Goal: Communication & Community: Ask a question

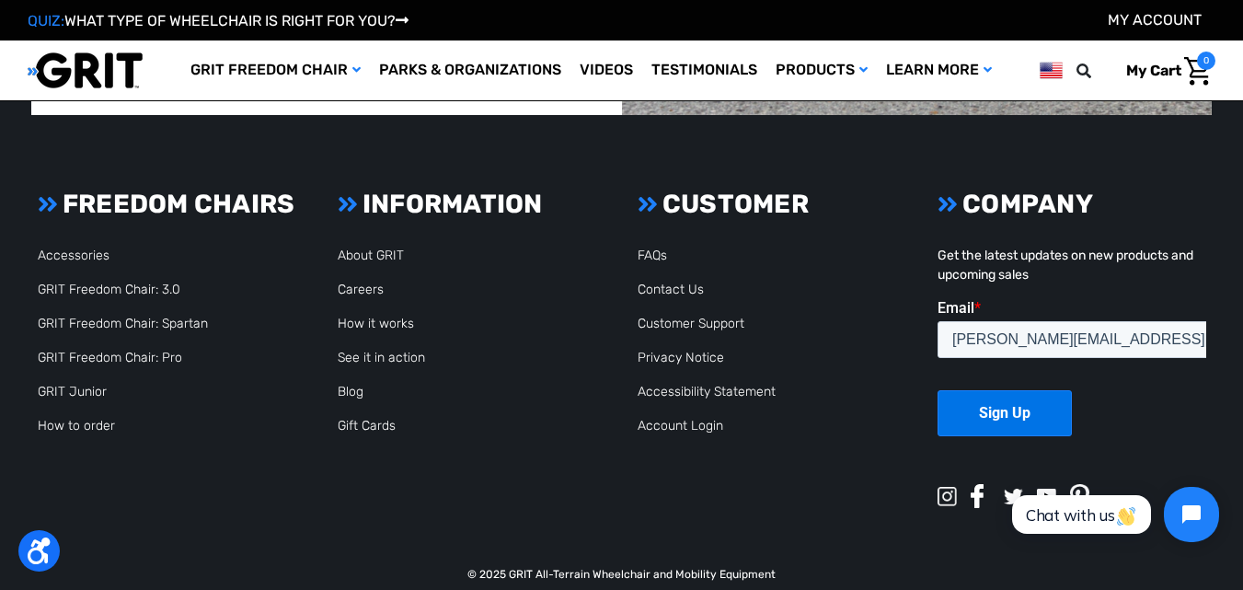
scroll to position [4391, 0]
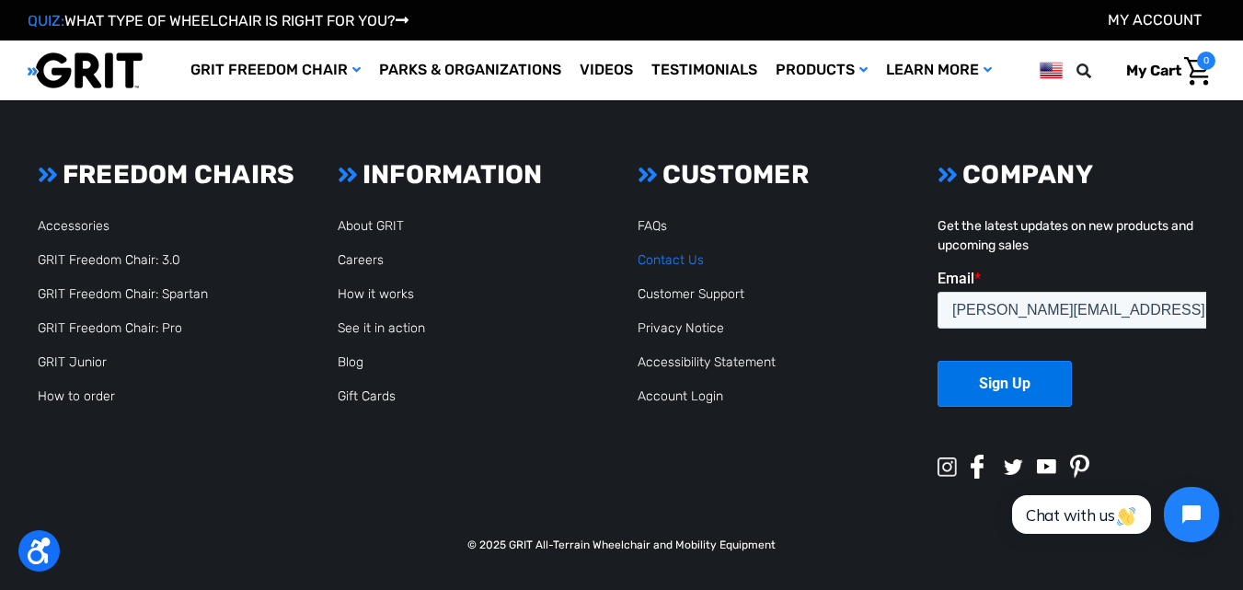
click at [682, 259] on link "Contact Us" at bounding box center [671, 260] width 66 height 16
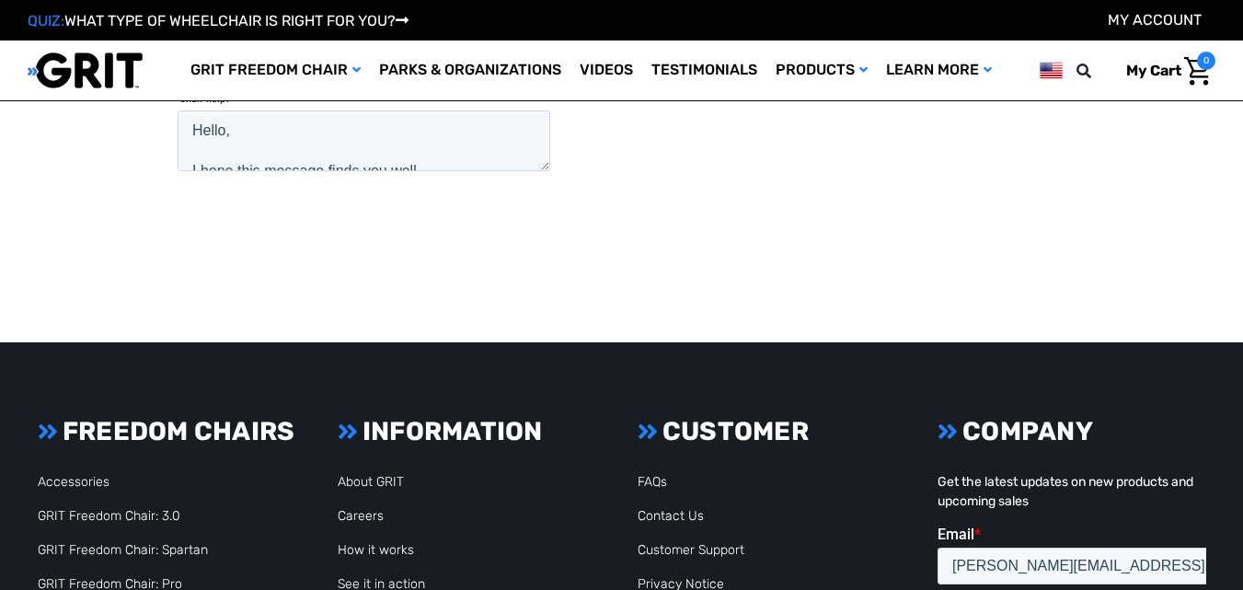
scroll to position [1031, 0]
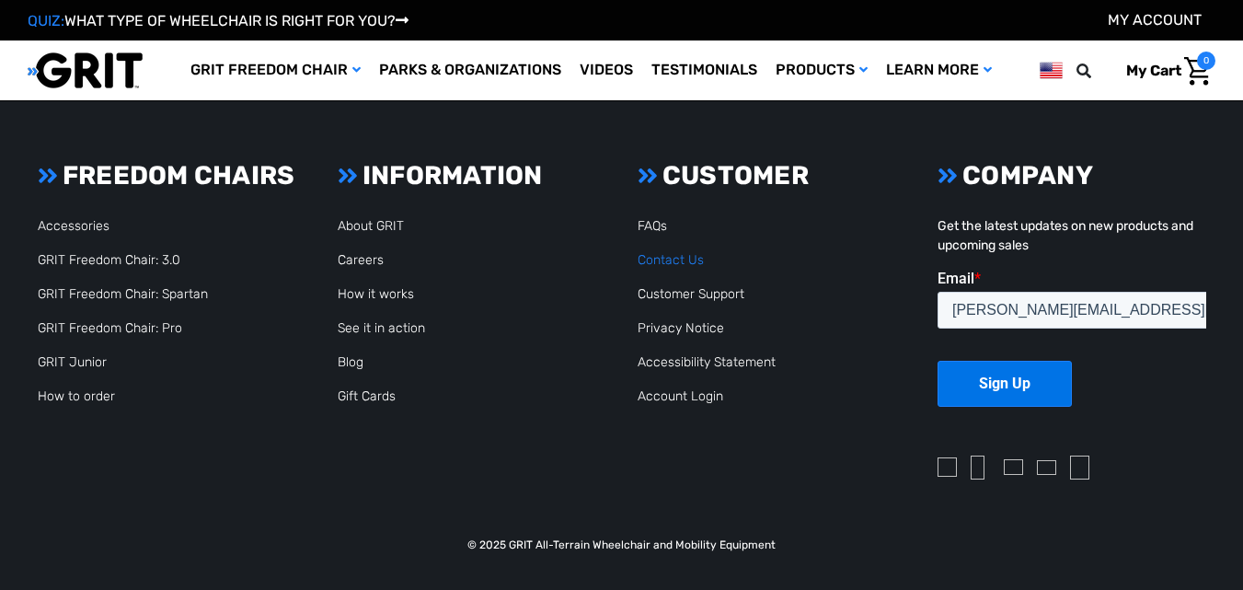
click at [677, 255] on link "Contact Us" at bounding box center [671, 260] width 66 height 16
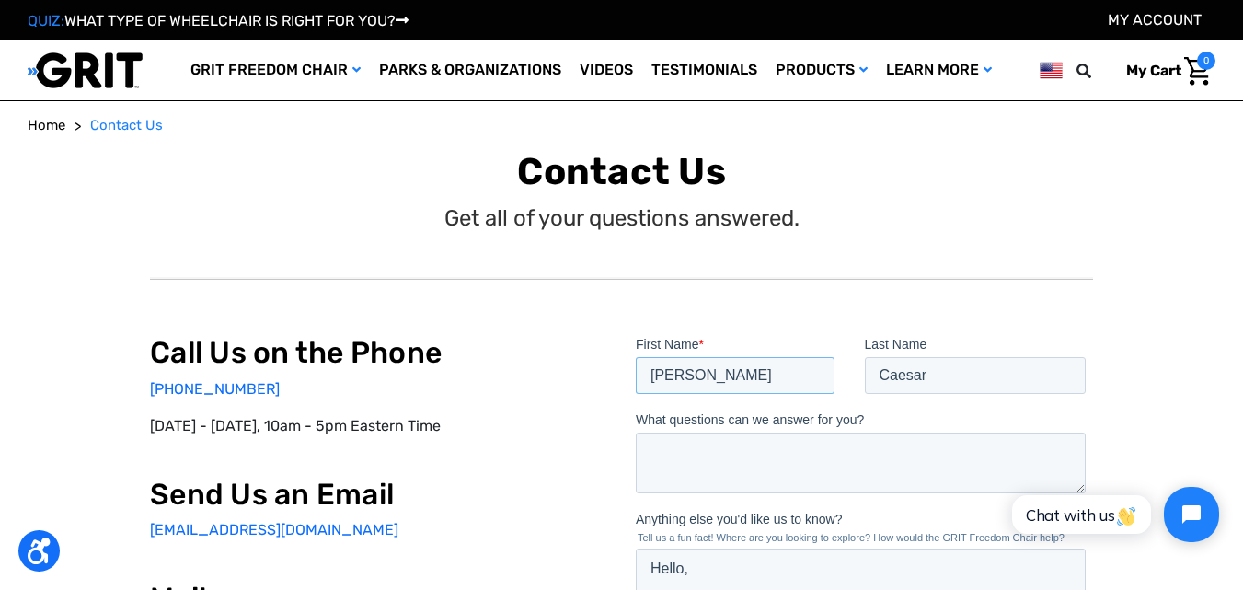
click at [726, 368] on input "[PERSON_NAME]" at bounding box center [734, 375] width 199 height 37
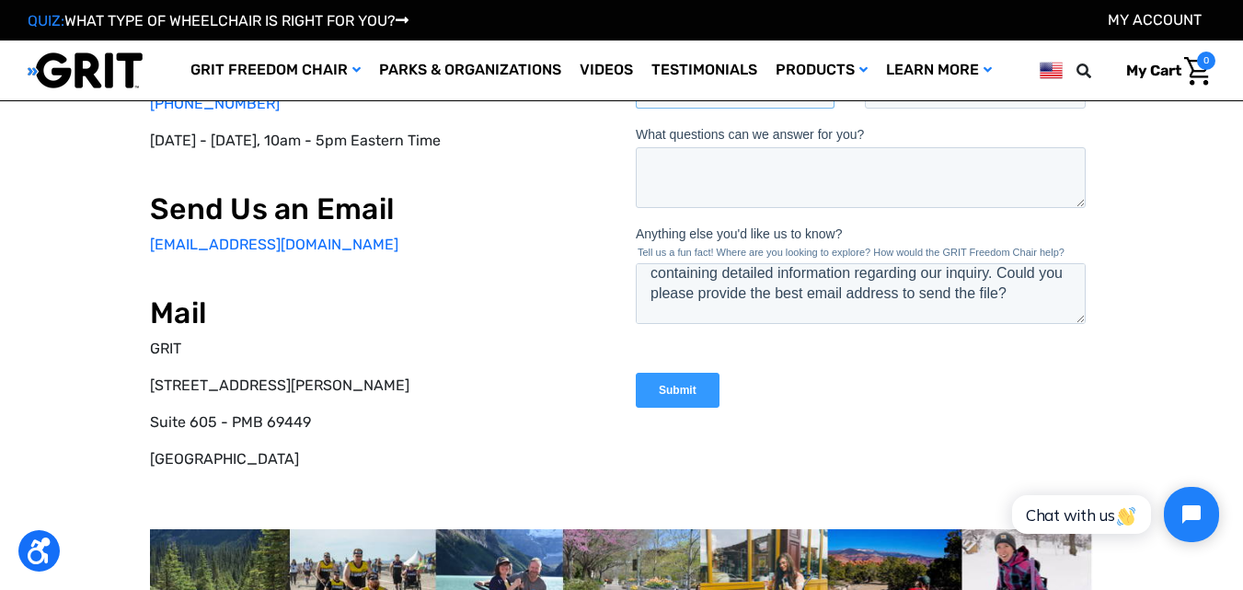
scroll to position [120, 0]
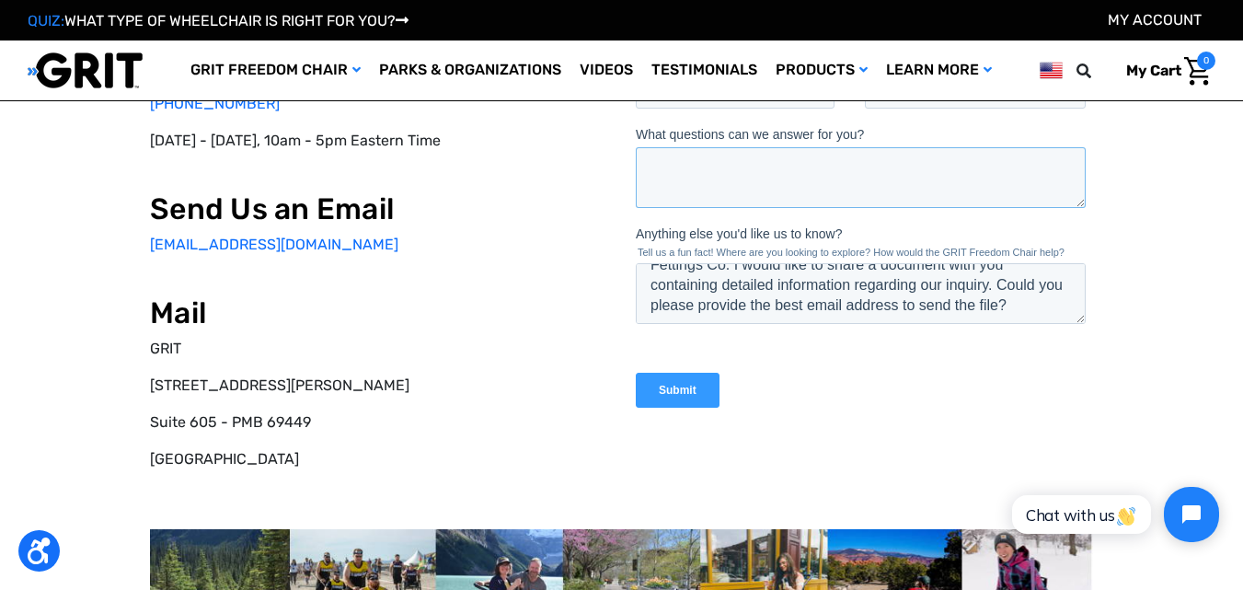
click at [742, 184] on textarea "What questions can we answer for you?" at bounding box center [860, 177] width 450 height 61
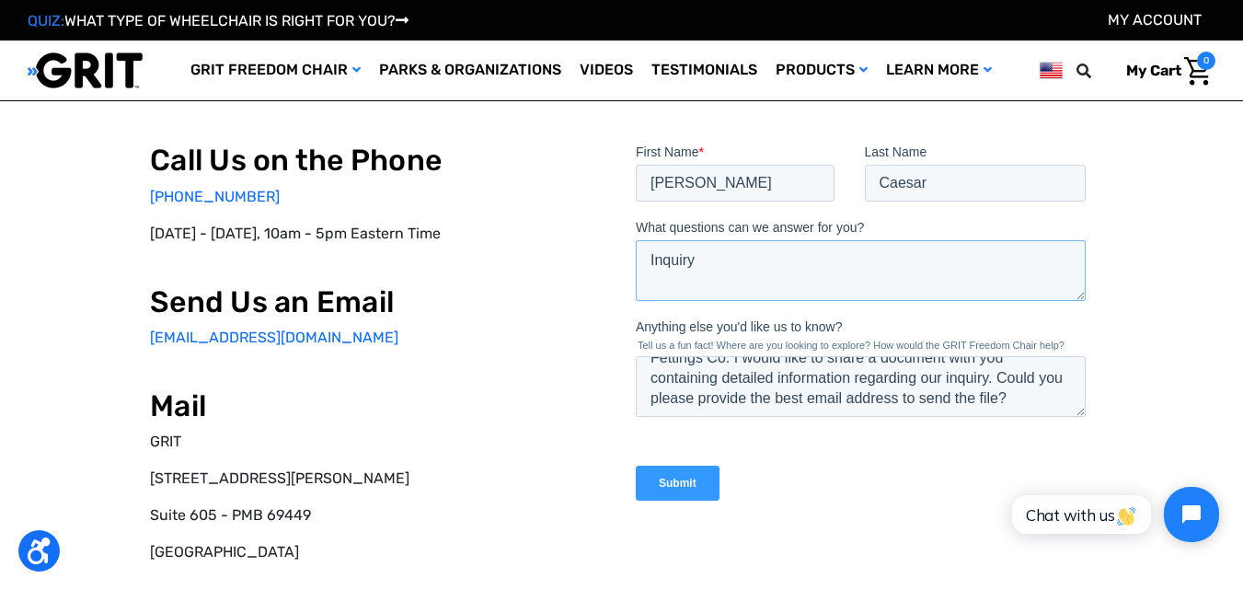
scroll to position [184, 0]
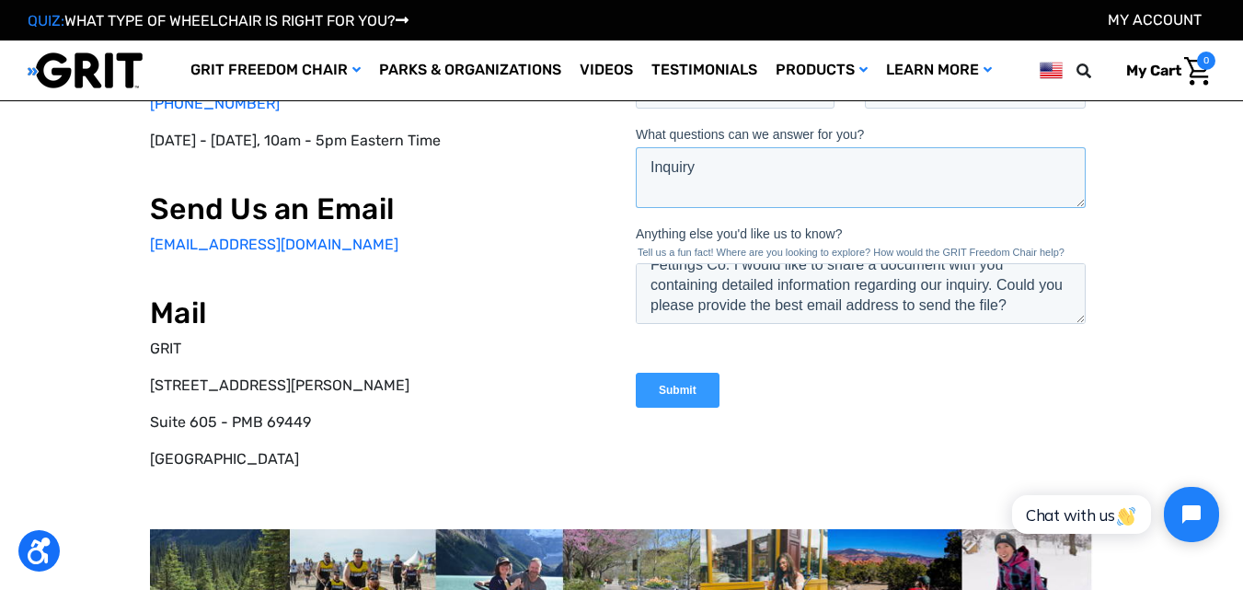
type textarea "Inquiry"
click at [664, 381] on input "Submit" at bounding box center [677, 390] width 84 height 35
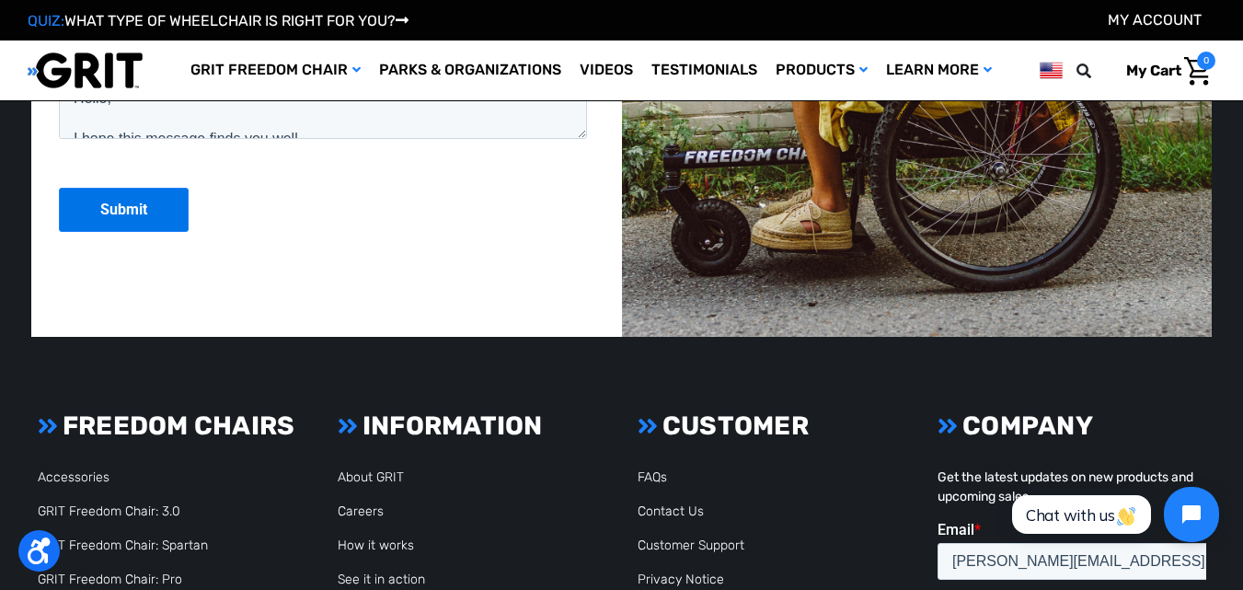
scroll to position [4391, 0]
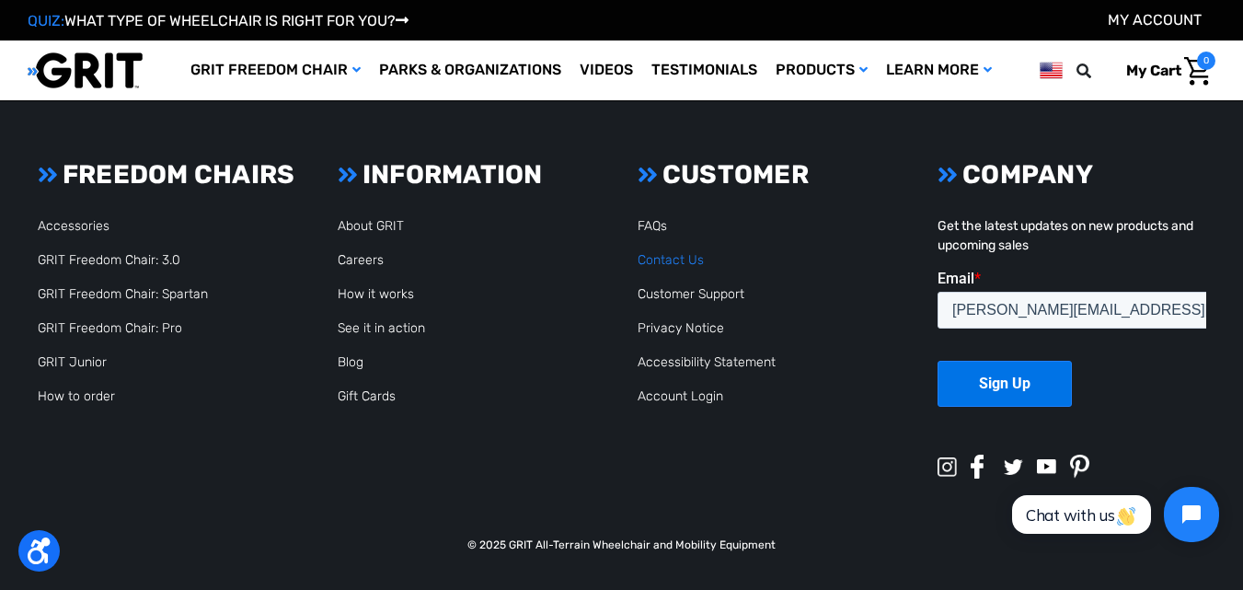
click at [680, 256] on link "Contact Us" at bounding box center [671, 260] width 66 height 16
